Goal: Task Accomplishment & Management: Manage account settings

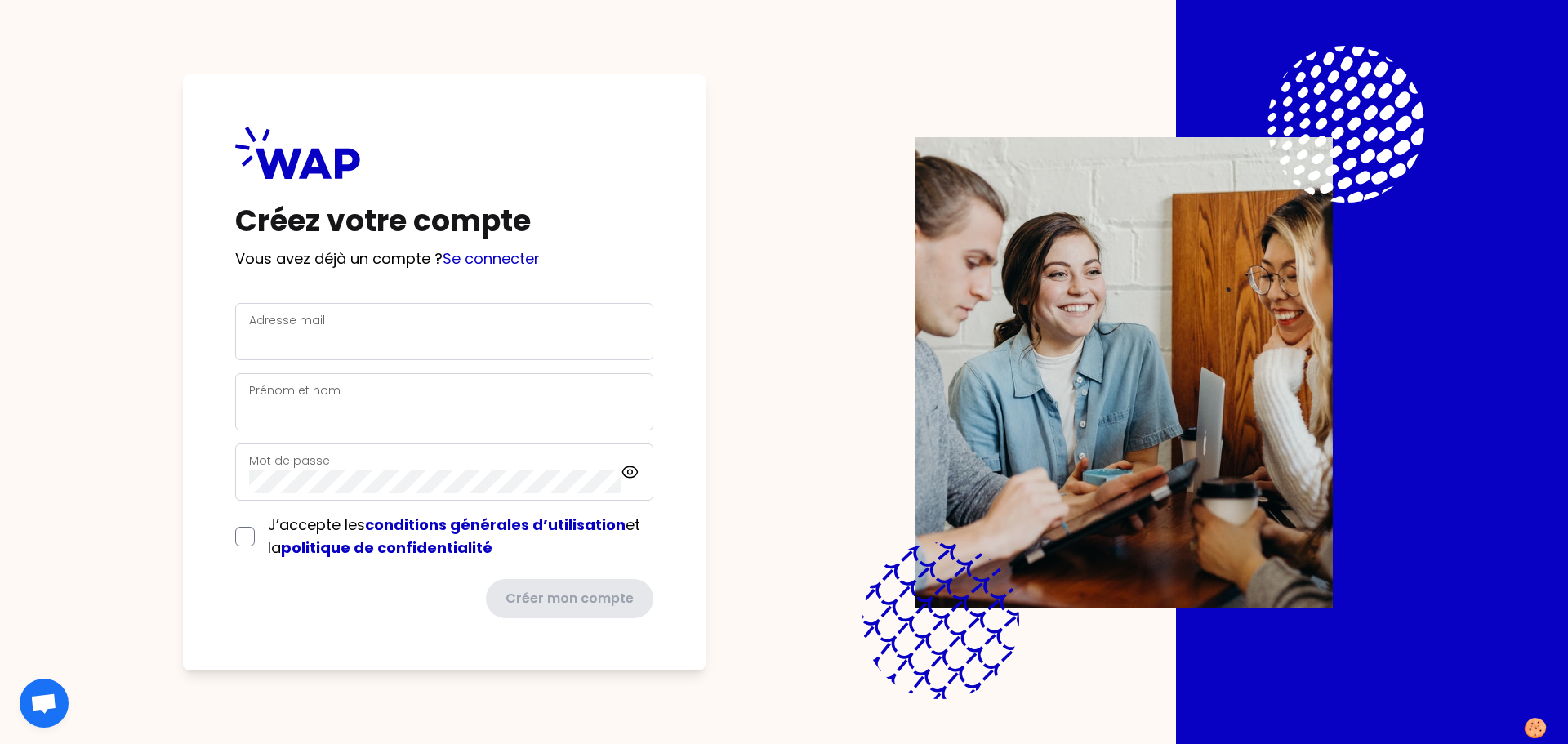
click at [457, 256] on link "Se connecter" at bounding box center [491, 258] width 97 height 20
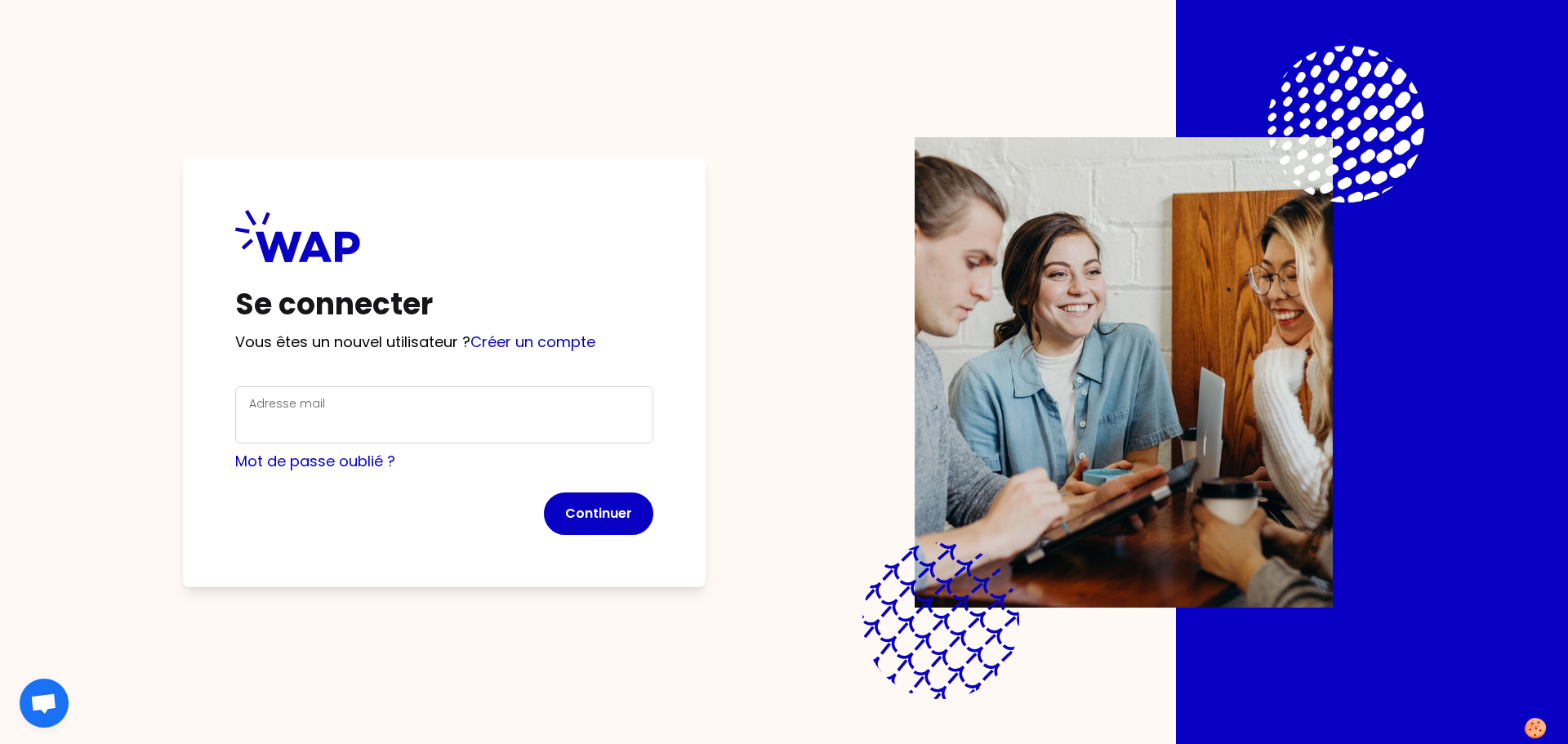
click at [376, 400] on div "Adresse mail" at bounding box center [444, 415] width 390 height 42
click at [377, 420] on input "Adresse mail" at bounding box center [444, 424] width 390 height 23
type input "[PERSON_NAME][EMAIL_ADDRESS][PERSON_NAME][PERSON_NAME][DOMAIN_NAME]"
click at [582, 515] on button "Continuer" at bounding box center [598, 514] width 109 height 42
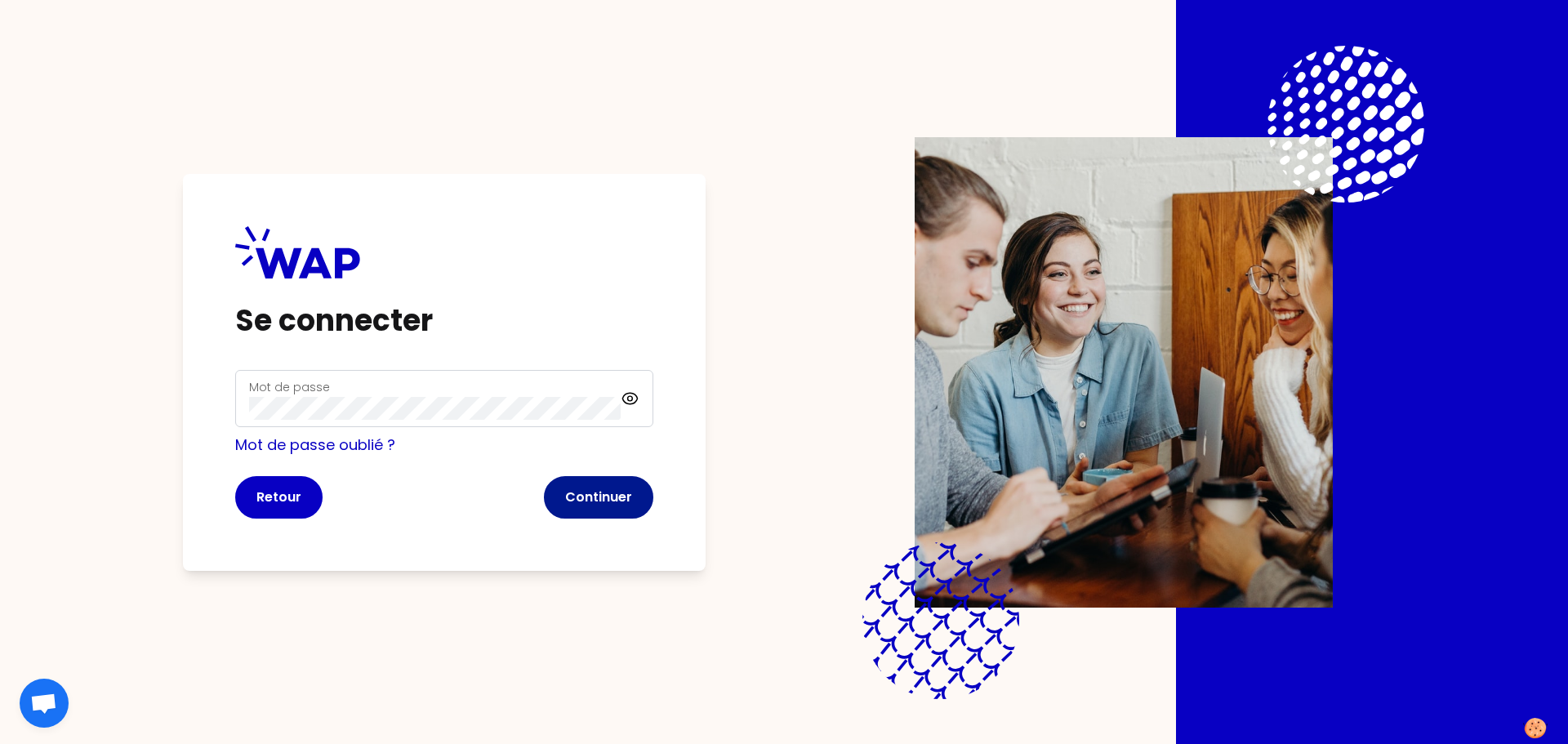
click at [620, 499] on button "Continuer" at bounding box center [598, 497] width 109 height 42
